Goal: Task Accomplishment & Management: Use online tool/utility

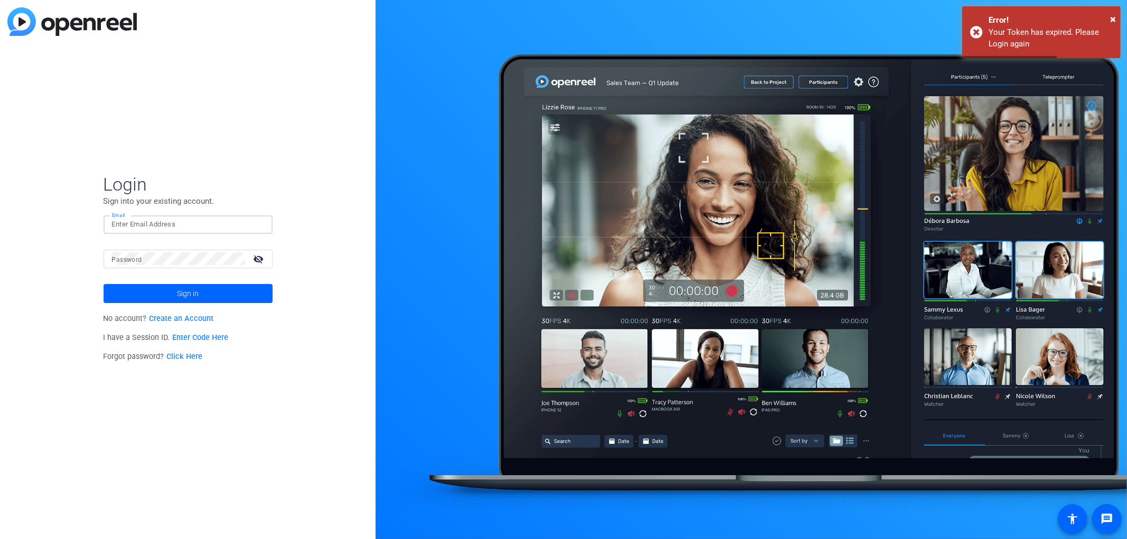
click at [206, 220] on input "Email" at bounding box center [188, 224] width 152 height 13
type input "[EMAIL_ADDRESS][DOMAIN_NAME]"
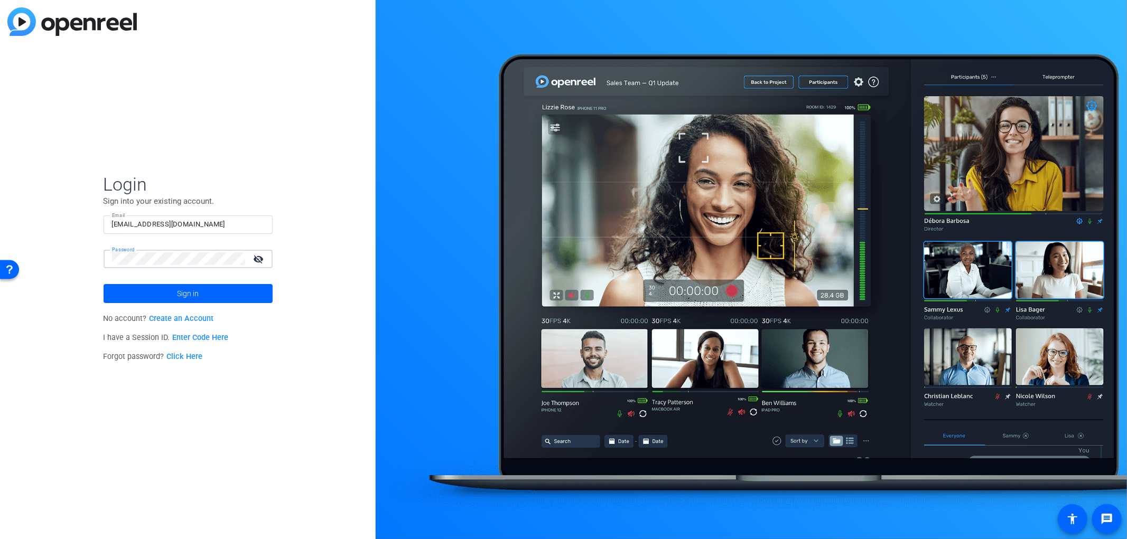
click at [104, 284] on button "Sign in" at bounding box center [188, 293] width 169 height 19
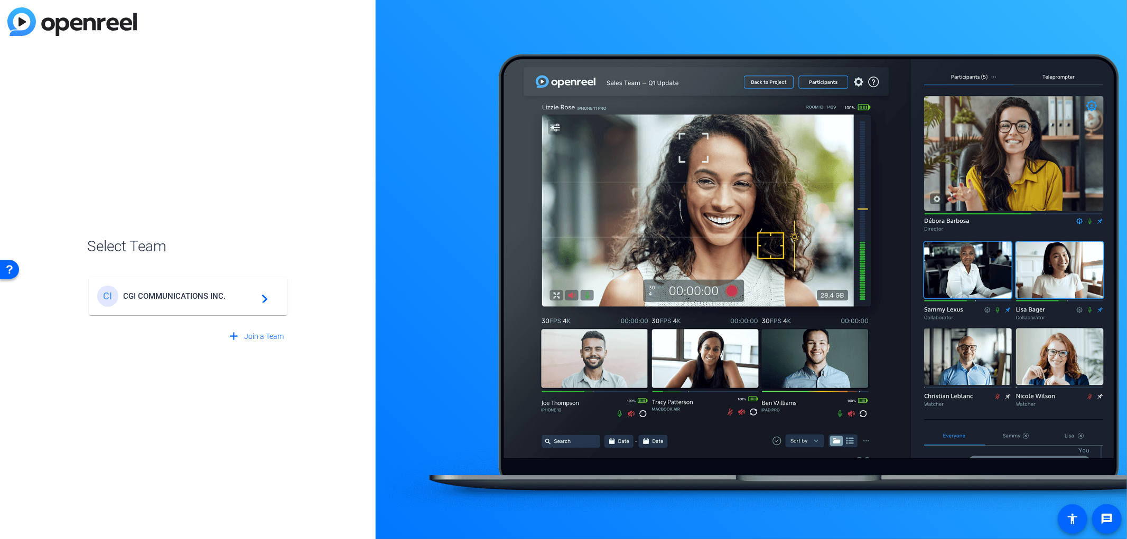
click at [189, 289] on div "CI CGI COMMUNICATIONS INC. navigate_next" at bounding box center [188, 296] width 182 height 21
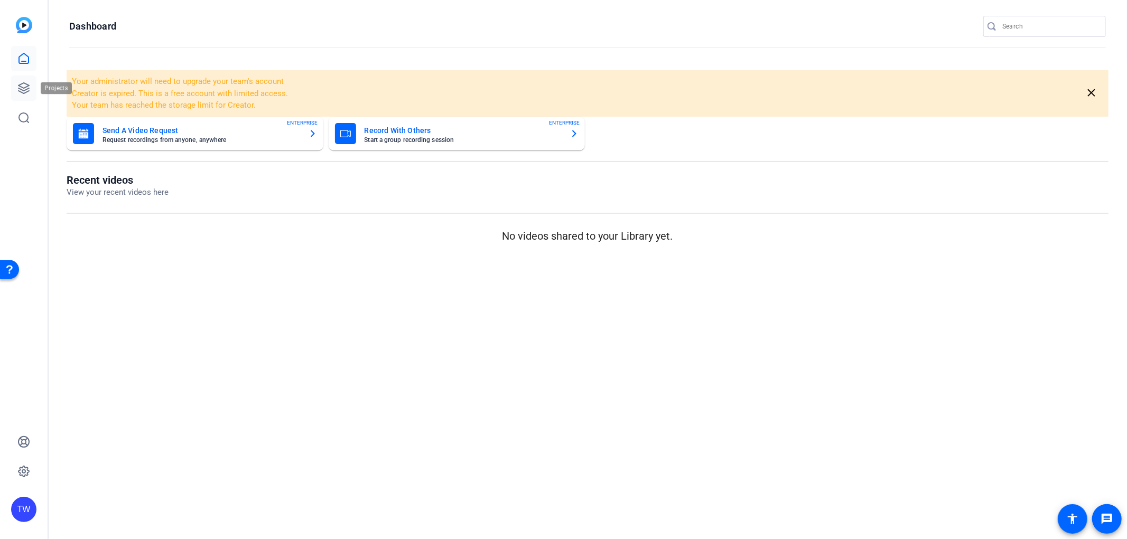
click at [23, 92] on icon at bounding box center [23, 88] width 13 height 13
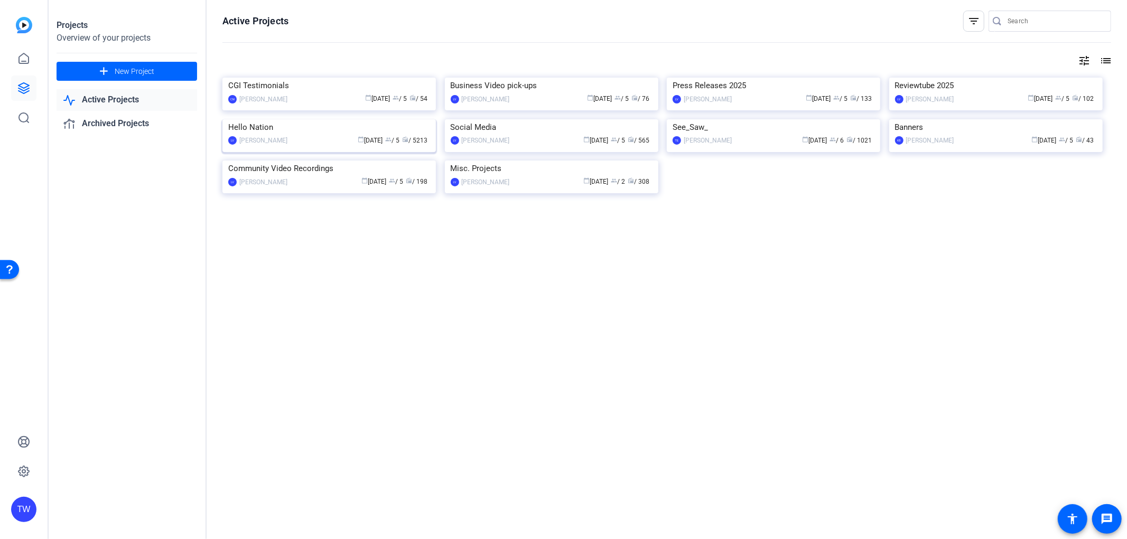
click at [367, 119] on img at bounding box center [328, 119] width 213 height 0
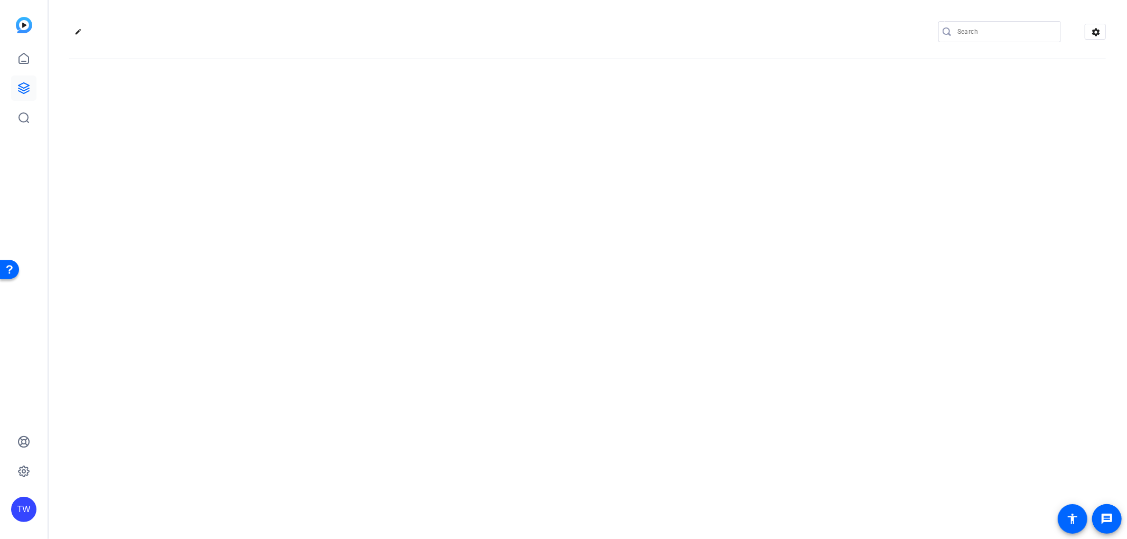
click at [367, 250] on div "edit settings" at bounding box center [587, 269] width 1079 height 539
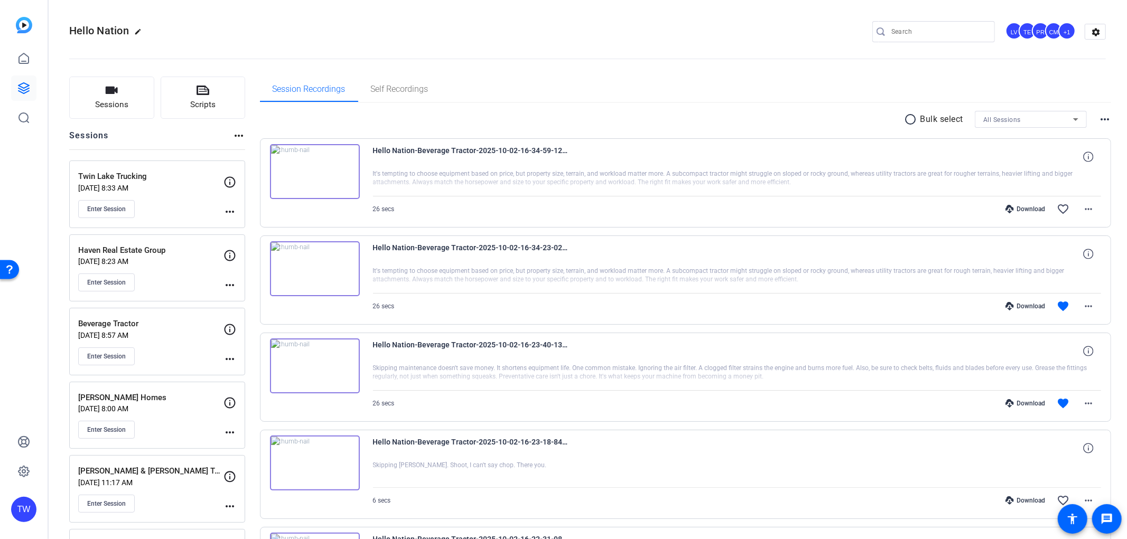
click at [910, 38] on div at bounding box center [938, 31] width 95 height 21
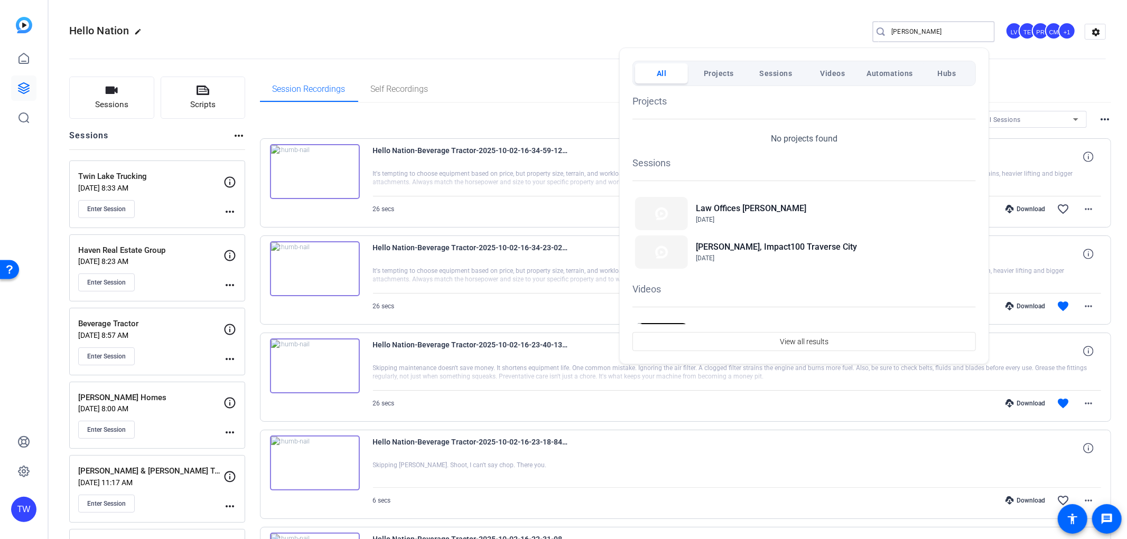
type input "[PERSON_NAME]"
click at [376, 48] on div at bounding box center [563, 269] width 1127 height 539
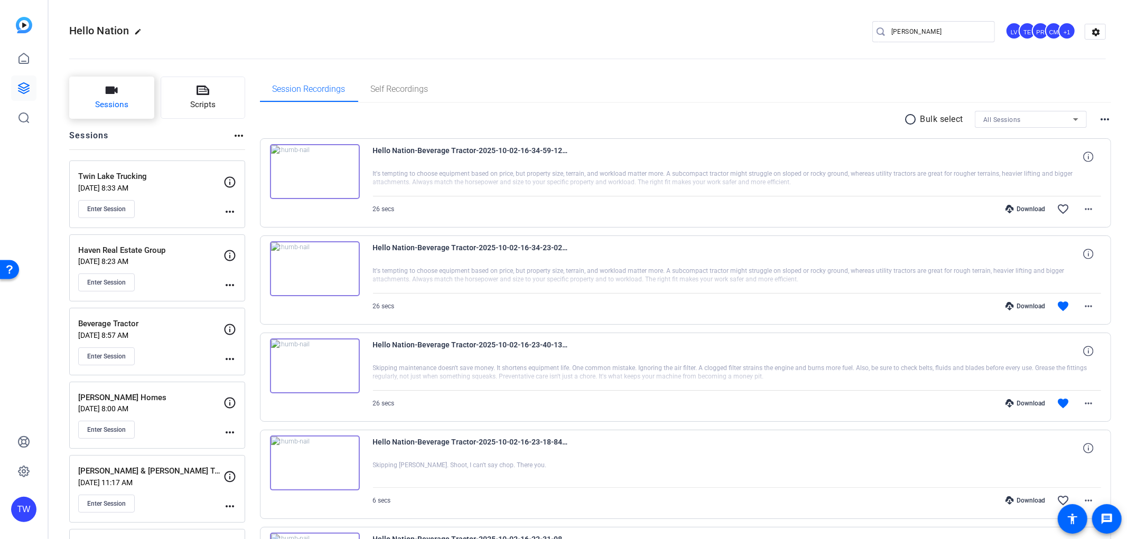
click at [121, 113] on button "Sessions" at bounding box center [111, 98] width 85 height 42
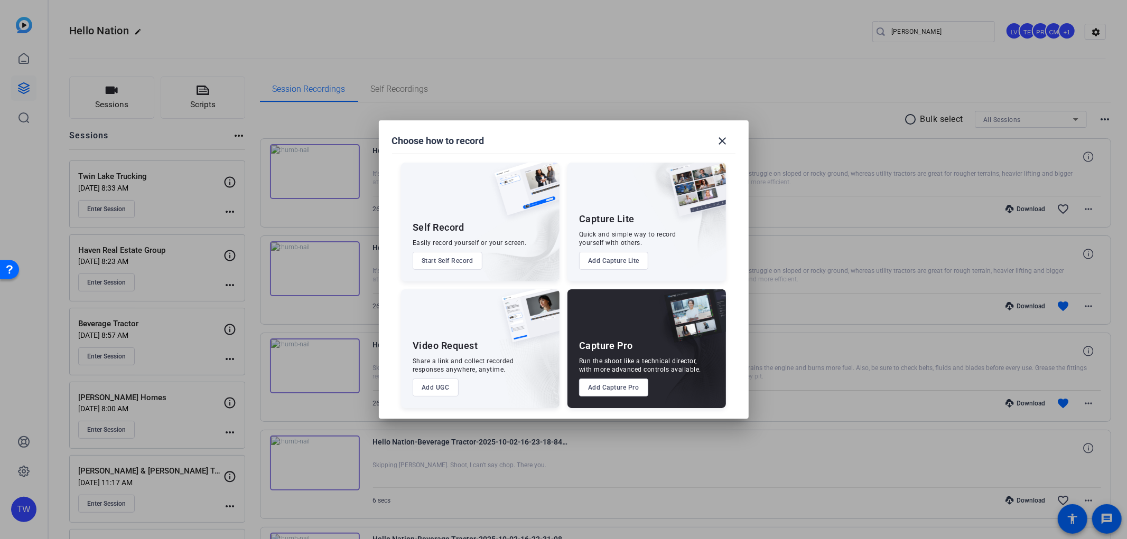
click at [638, 385] on button "Add Capture Pro" at bounding box center [613, 388] width 69 height 18
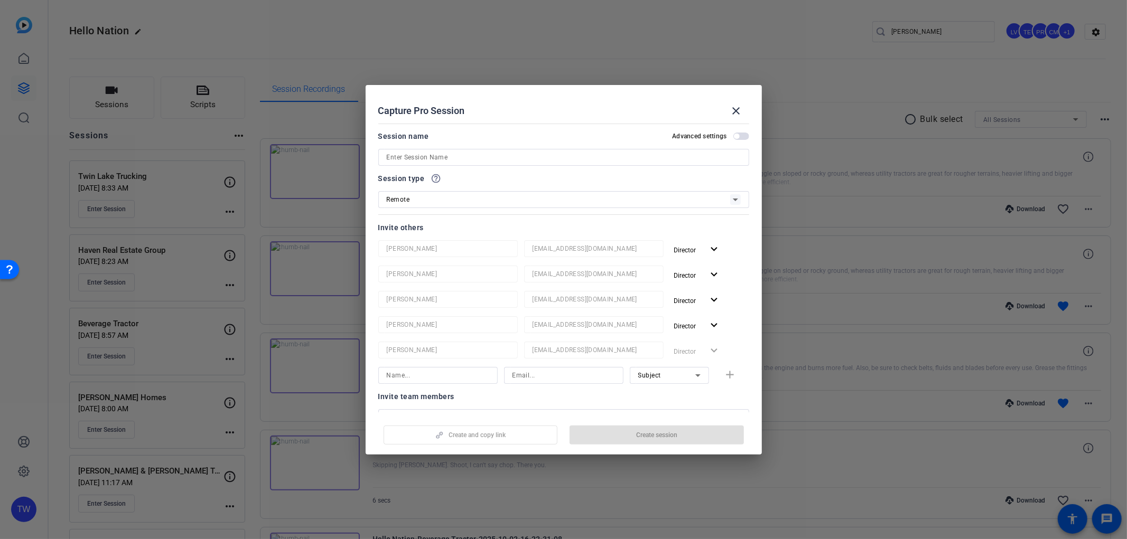
click at [447, 155] on input at bounding box center [564, 157] width 354 height 13
paste input "[PERSON_NAME]"
type input "[PERSON_NAME] Realtor"
click at [644, 436] on span "Create session" at bounding box center [656, 435] width 41 height 8
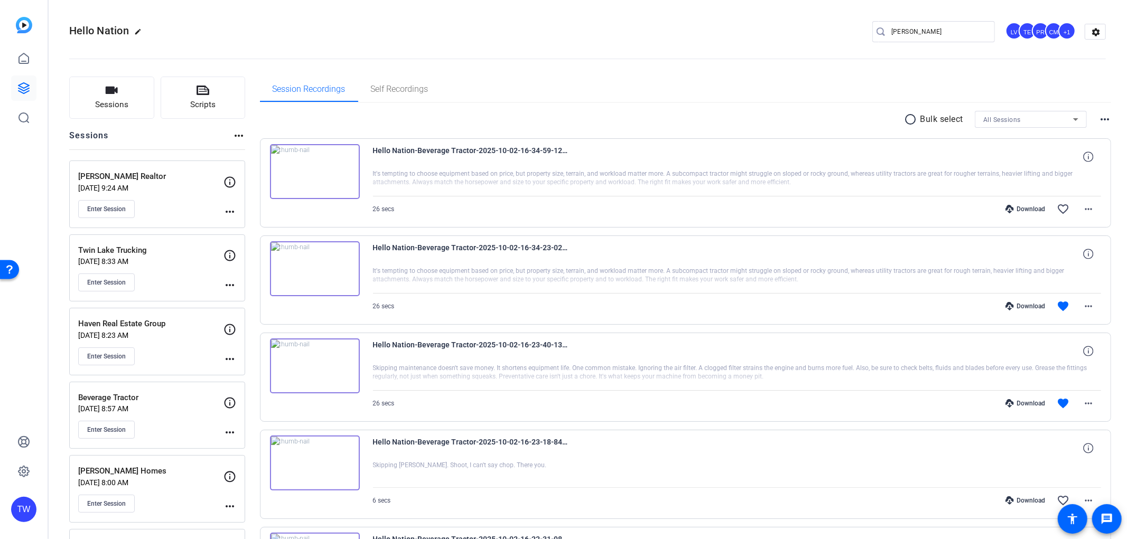
click at [231, 210] on mat-icon "more_horiz" at bounding box center [229, 211] width 13 height 13
click at [251, 229] on span "Edit Session" at bounding box center [256, 227] width 48 height 13
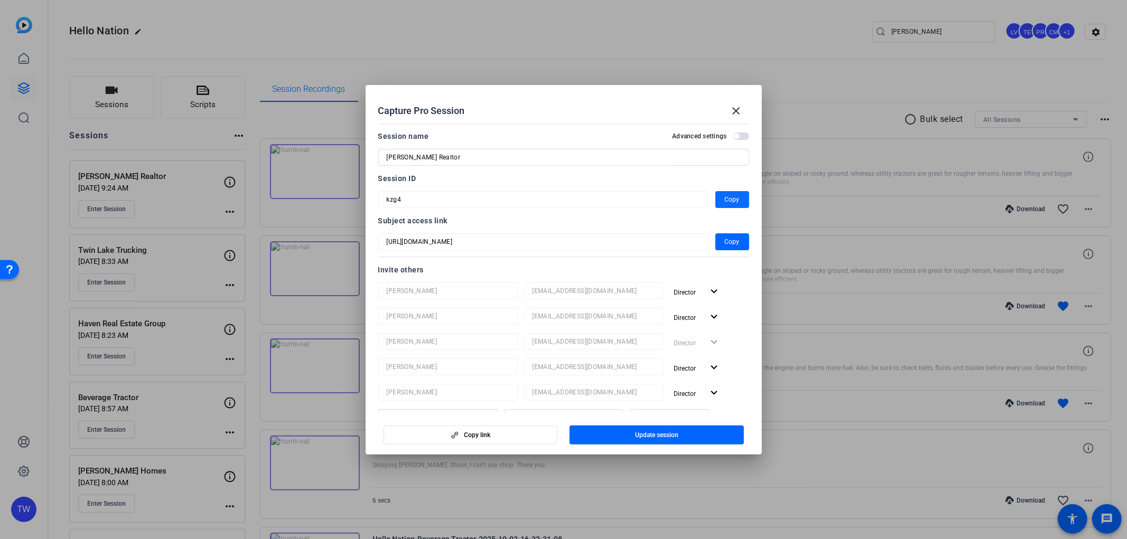
click at [725, 201] on span "Copy" at bounding box center [732, 199] width 15 height 13
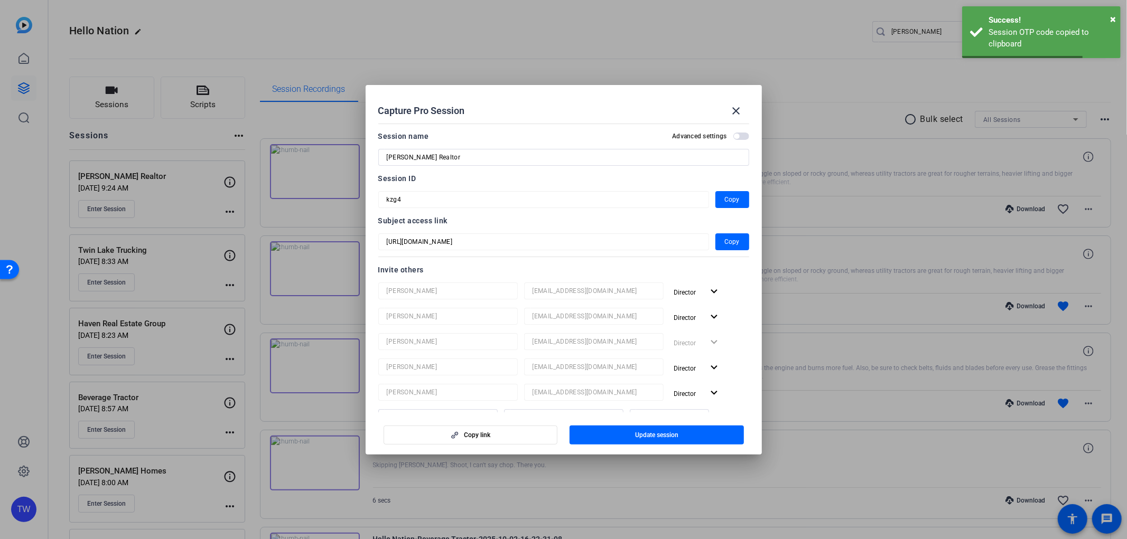
click at [629, 26] on div at bounding box center [563, 269] width 1127 height 539
